Goal: Register for event/course

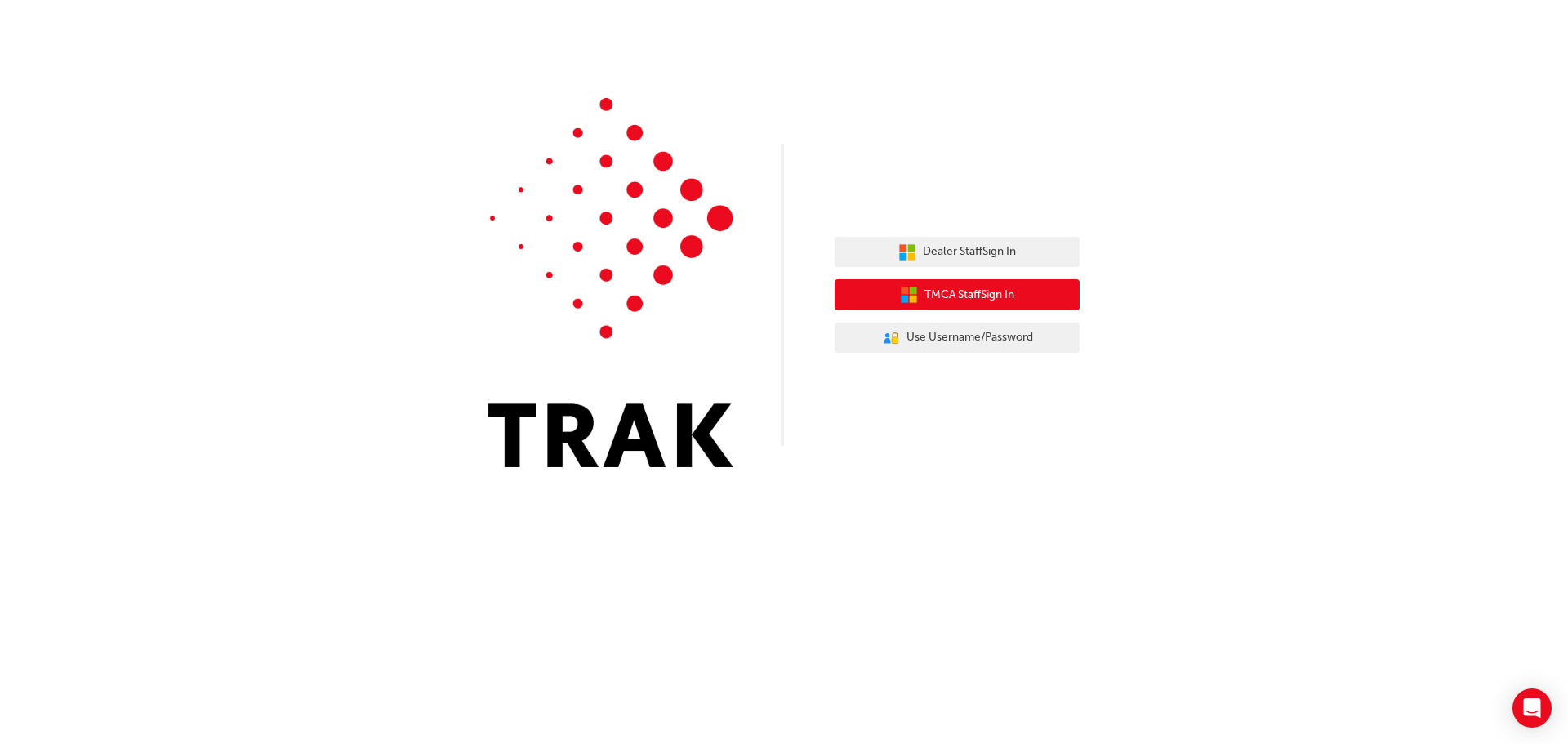
click at [938, 293] on span "TMCA Staff Sign In" at bounding box center [969, 295] width 90 height 19
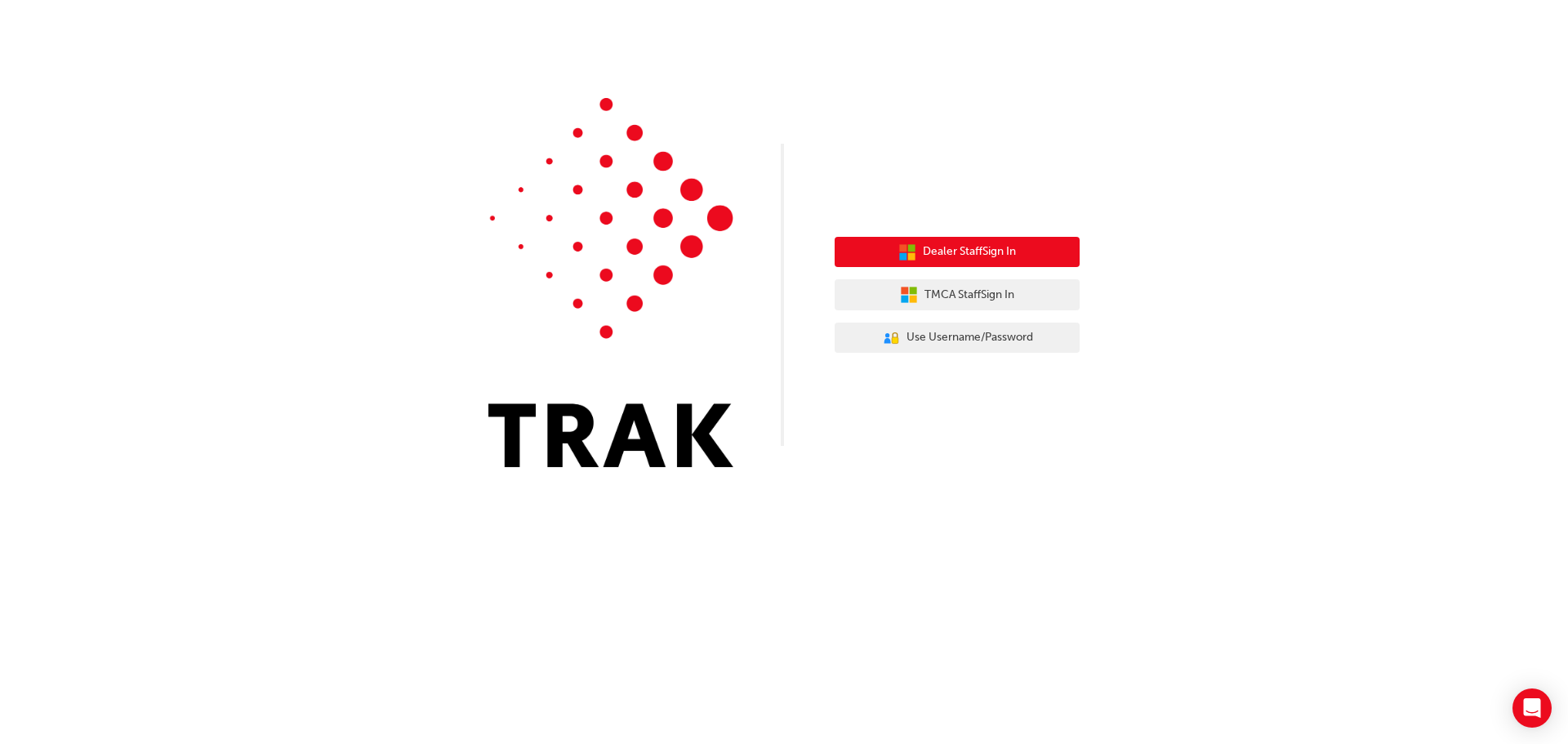
click at [936, 256] on span "Dealer Staff Sign In" at bounding box center [969, 252] width 94 height 19
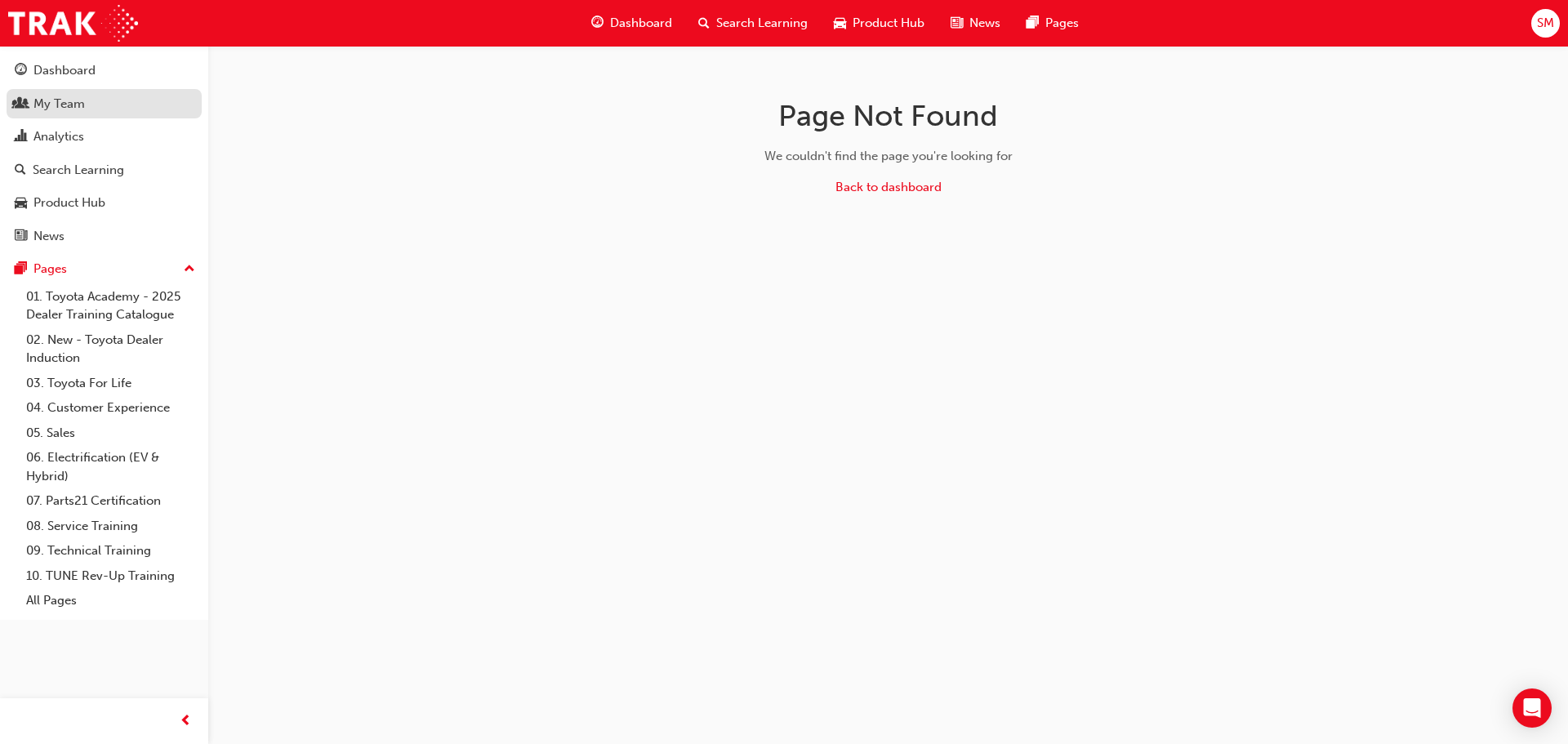
click at [40, 103] on div "My Team" at bounding box center [59, 104] width 51 height 19
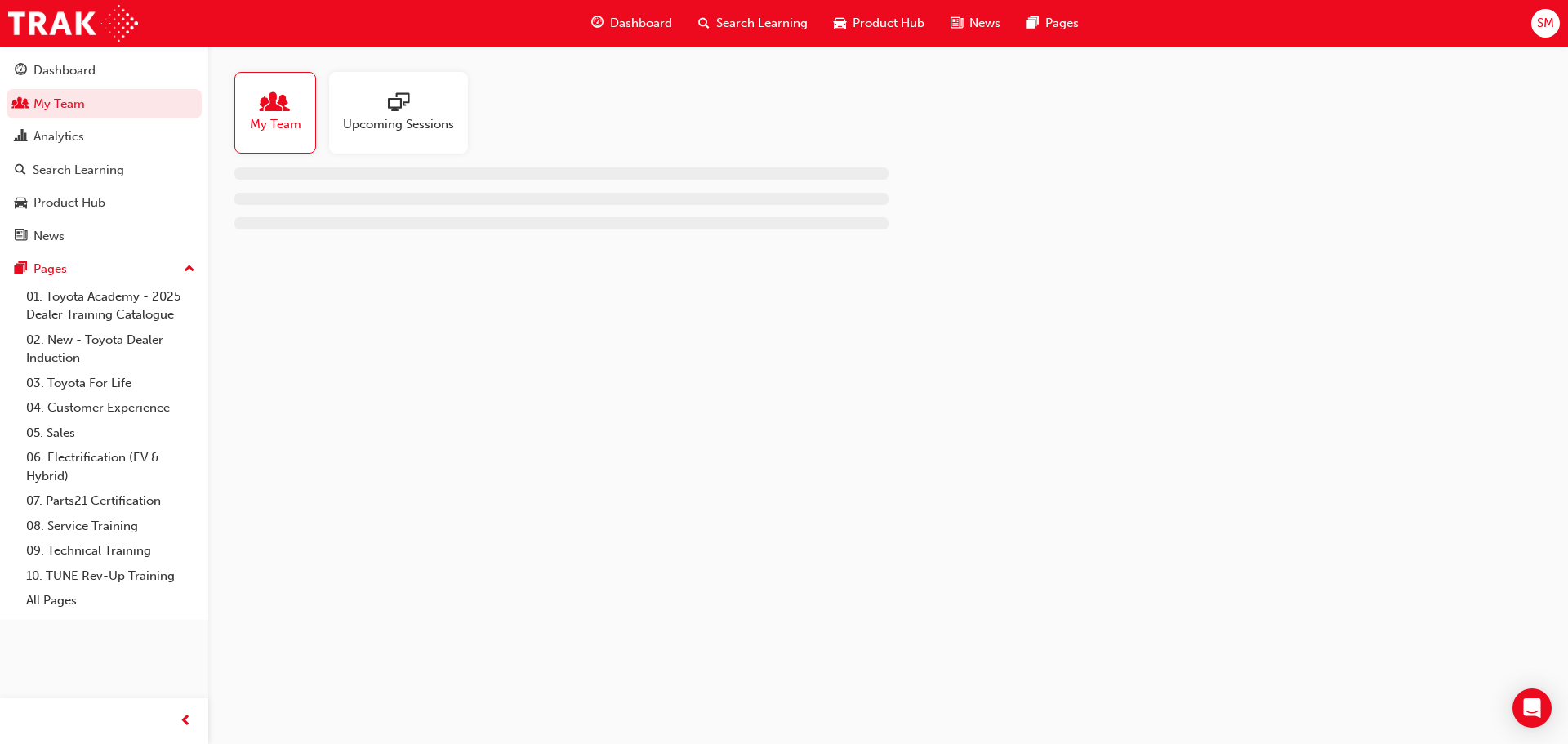
click at [398, 121] on span "Upcoming Sessions" at bounding box center [399, 125] width 111 height 19
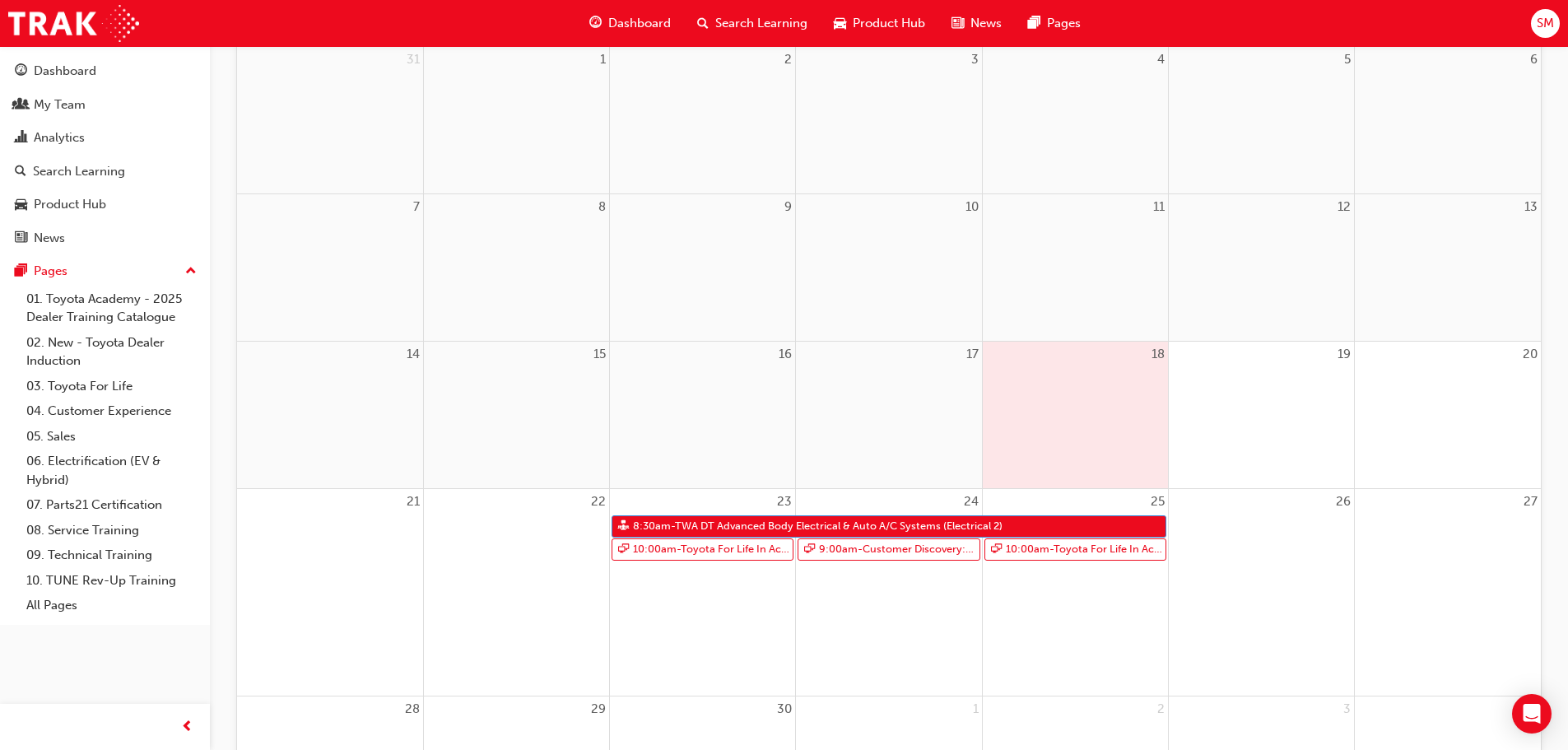
scroll to position [247, 0]
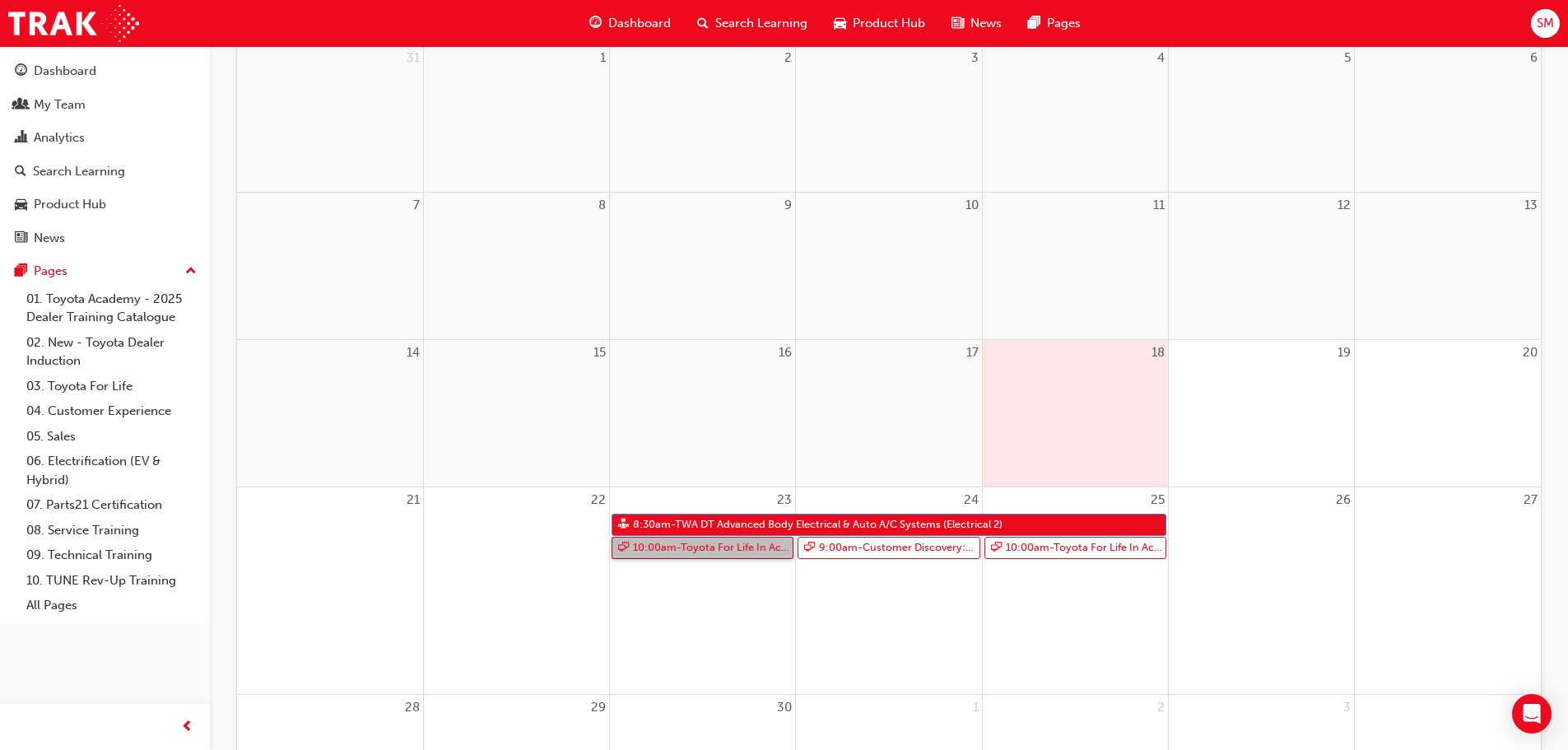
click at [689, 550] on link "10:00am - Toyota For Life In Action - Virtual Classroom" at bounding box center [702, 548] width 182 height 22
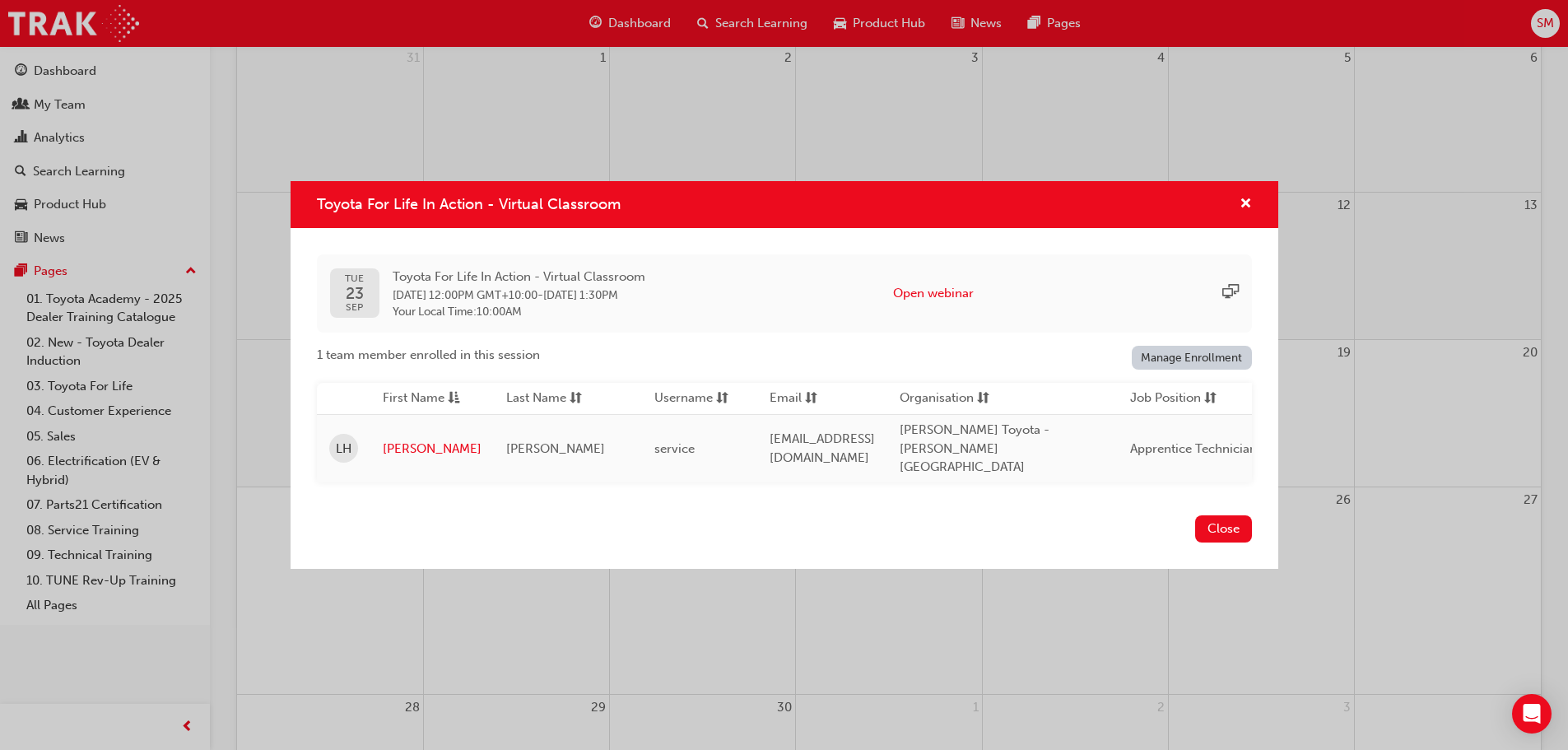
click at [1234, 215] on div "Toyota For Life In Action - Virtual Classroom" at bounding box center [1239, 205] width 25 height 20
click at [1240, 212] on span "cross-icon" at bounding box center [1245, 205] width 13 height 14
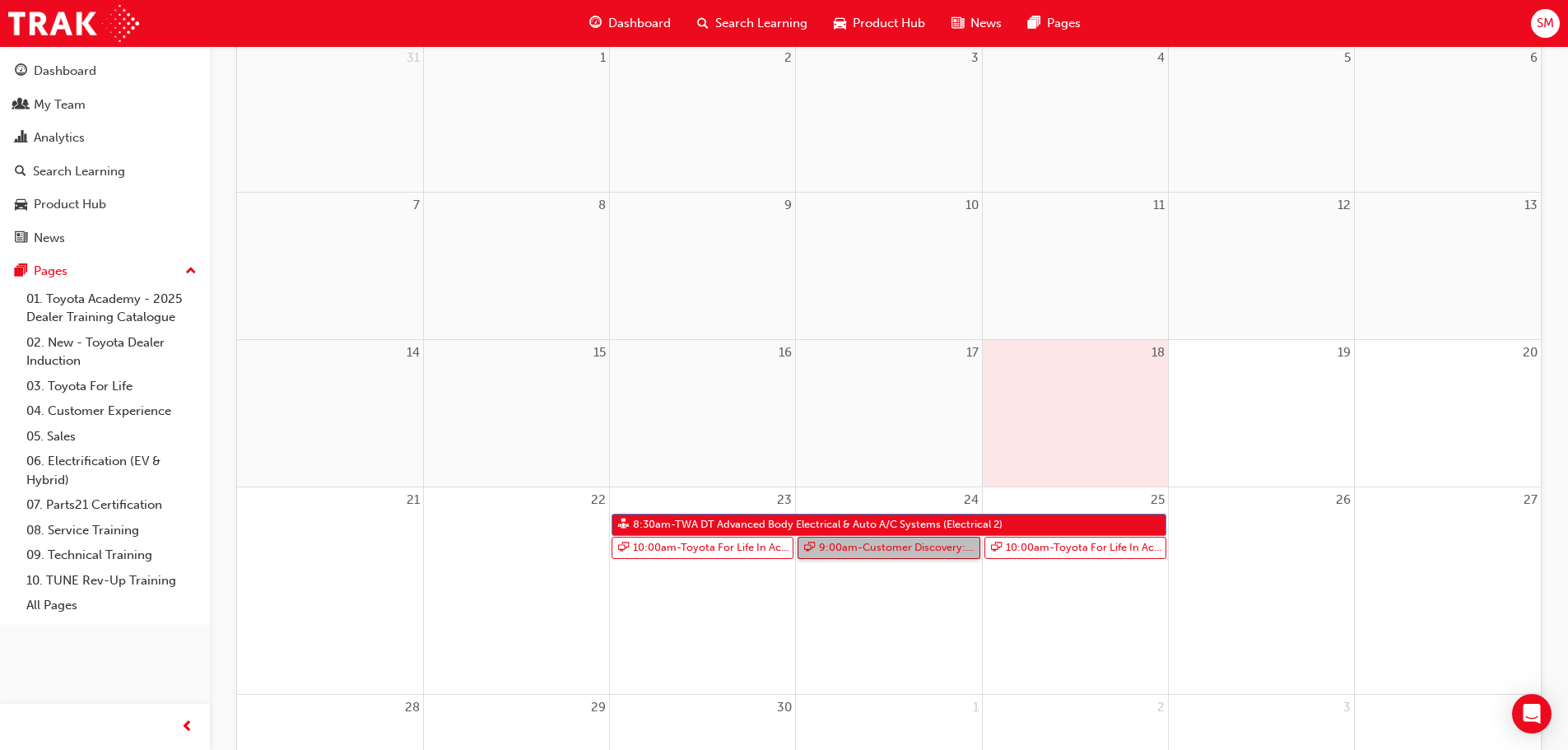
click at [887, 550] on link "9:00am - Customer Discovery: Virtual Skill Building Course - WA ONLY" at bounding box center [888, 548] width 182 height 22
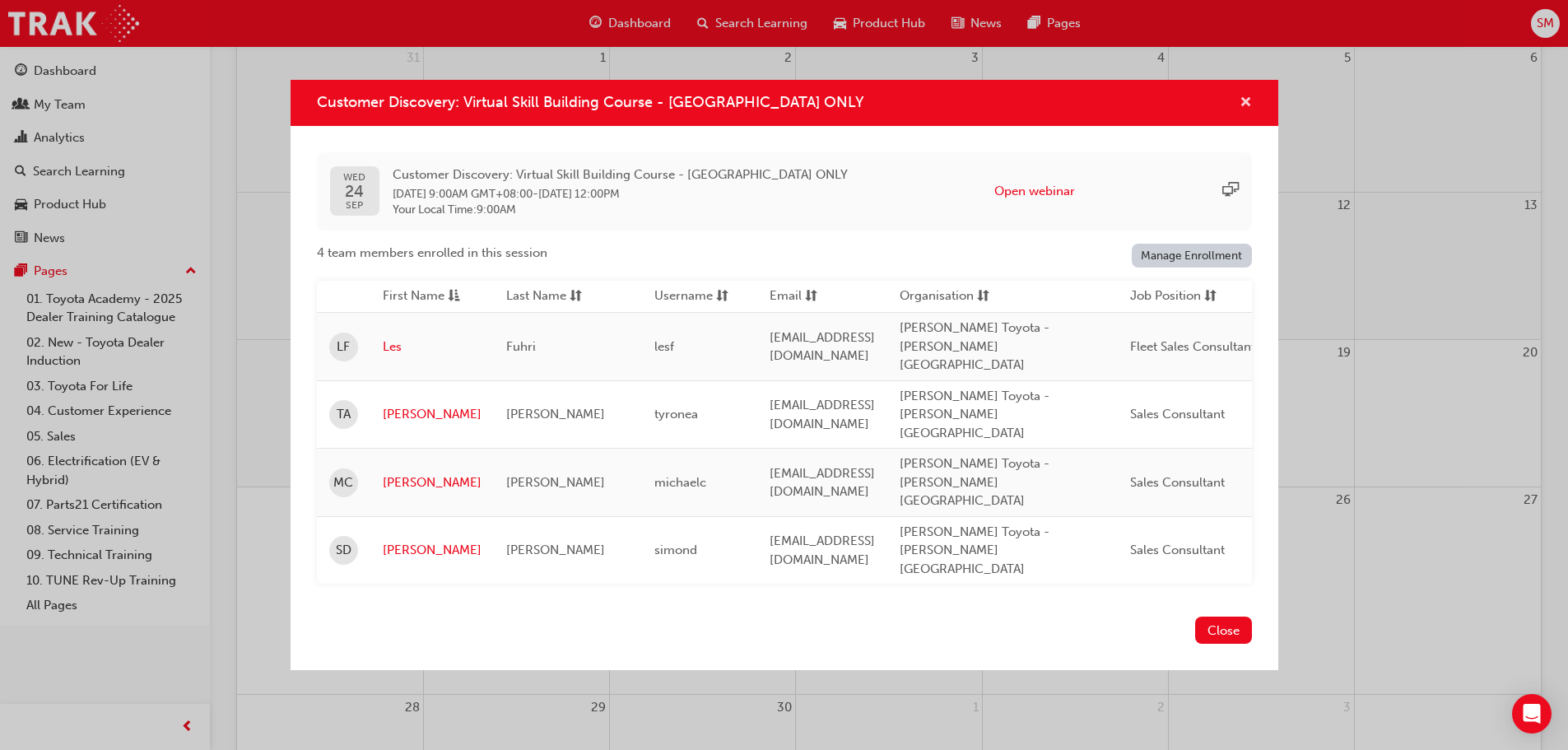
click at [1242, 111] on span "cross-icon" at bounding box center [1245, 103] width 13 height 14
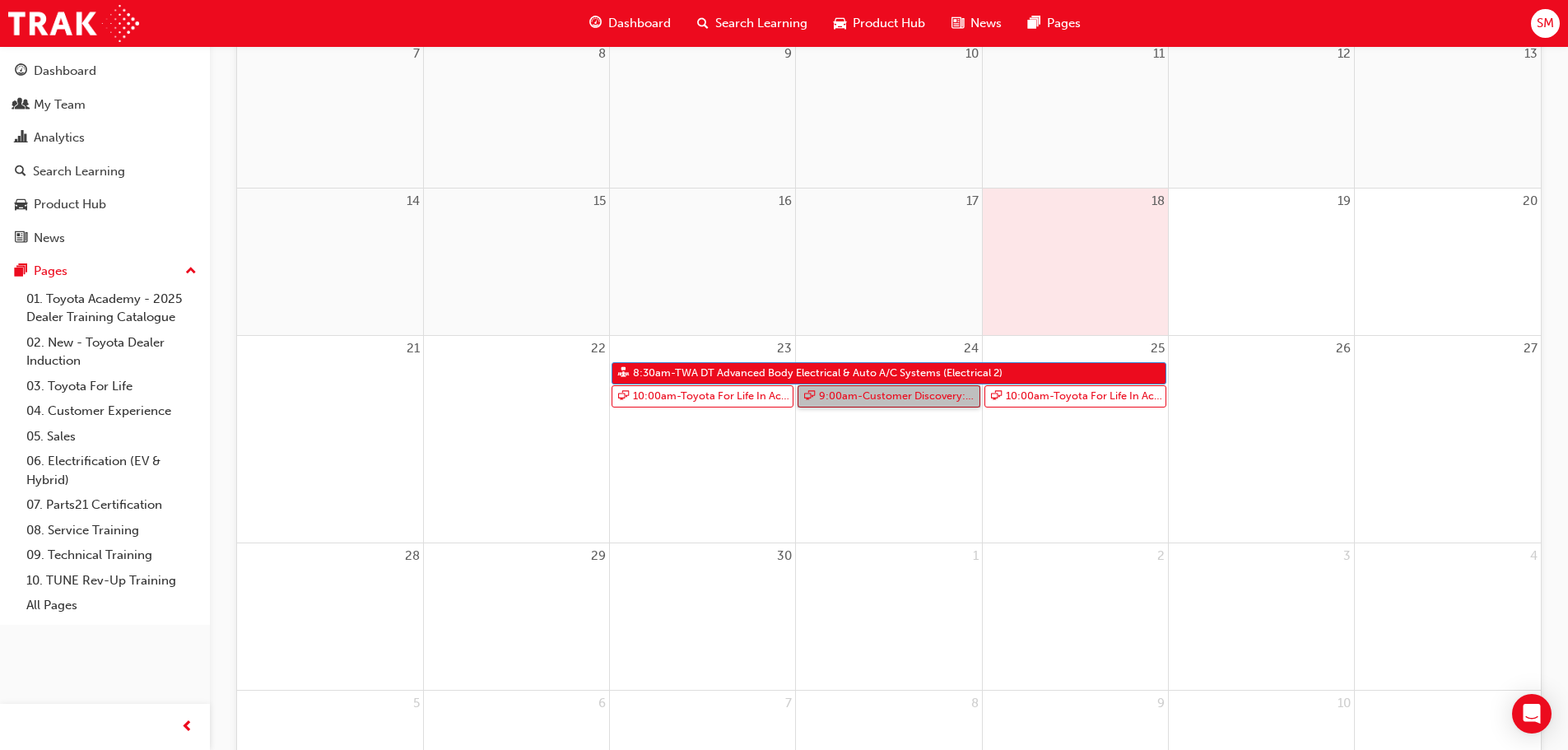
scroll to position [567, 0]
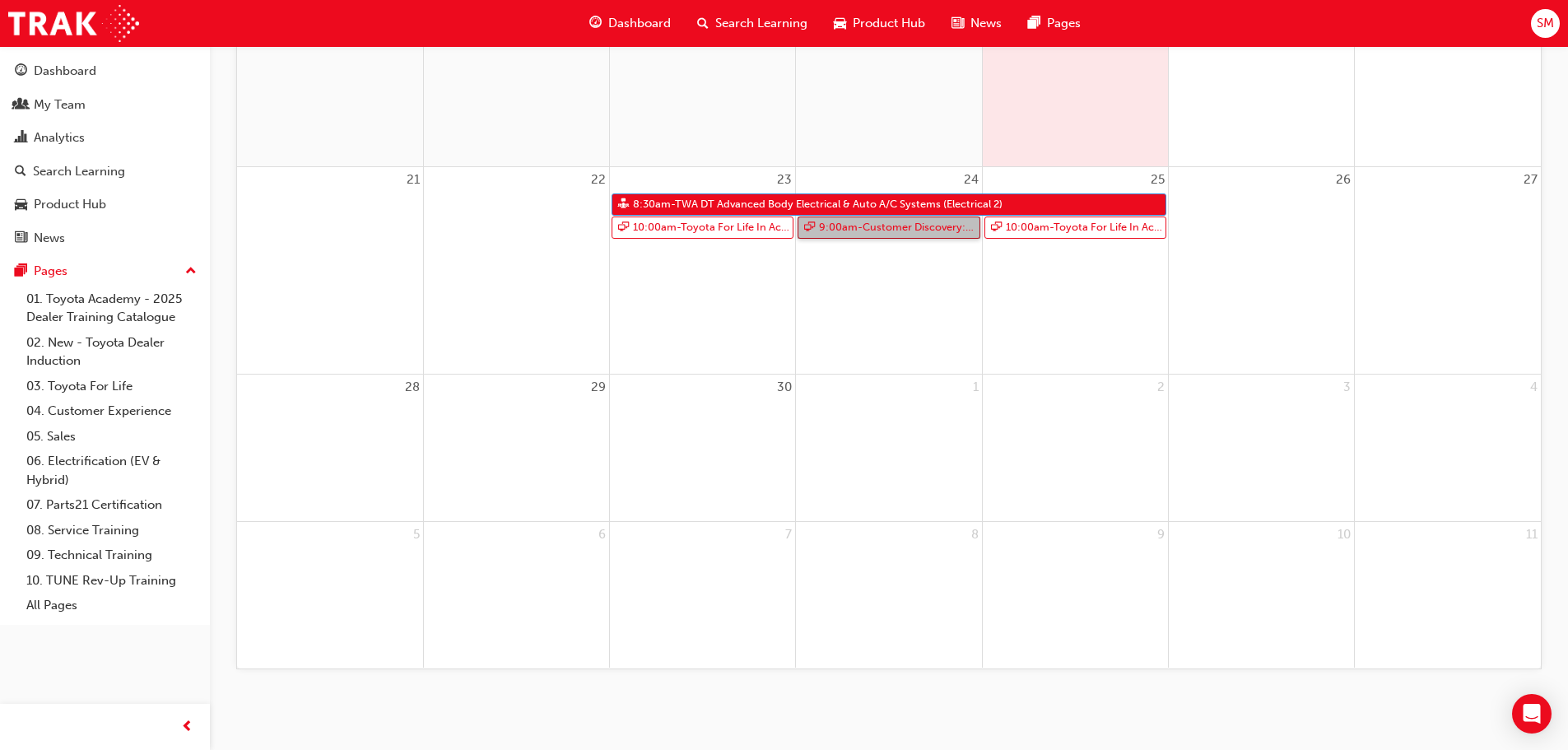
click at [899, 232] on link "9:00am - Customer Discovery: Virtual Skill Building Course - WA ONLY" at bounding box center [888, 228] width 182 height 22
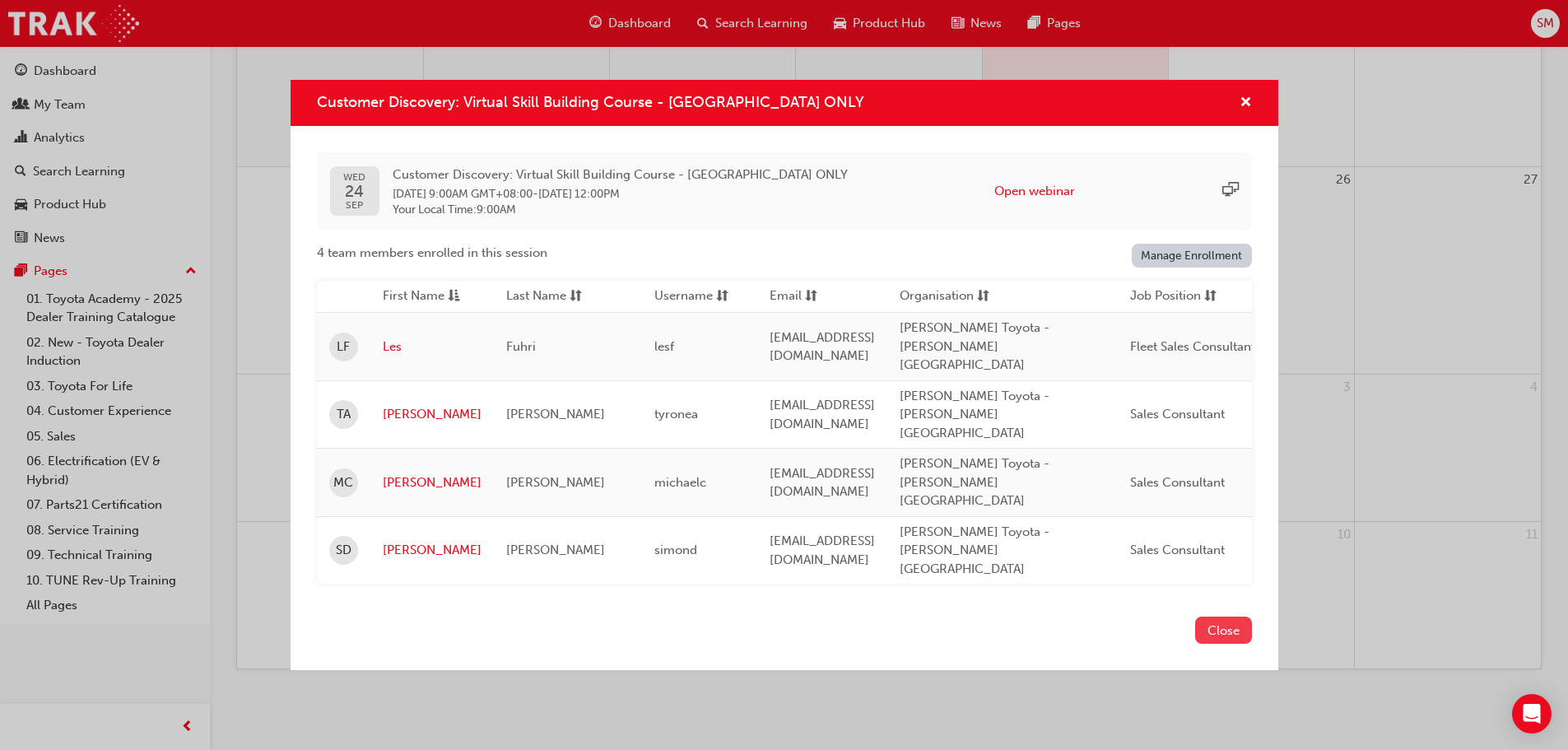
click at [1227, 617] on button "Close" at bounding box center [1223, 630] width 57 height 27
